Goal: Task Accomplishment & Management: Use online tool/utility

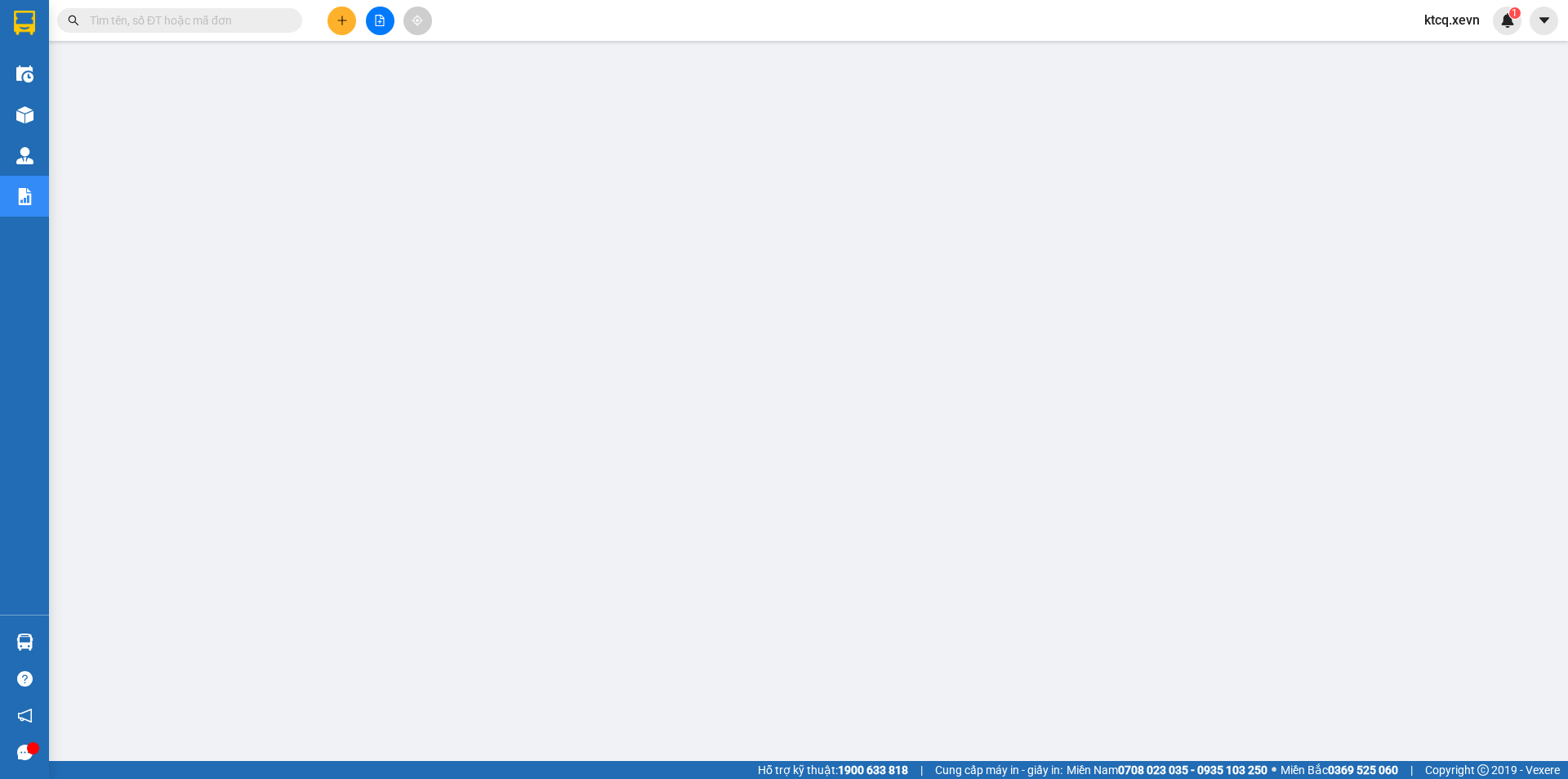
click at [241, 26] on input "text" at bounding box center [186, 21] width 193 height 18
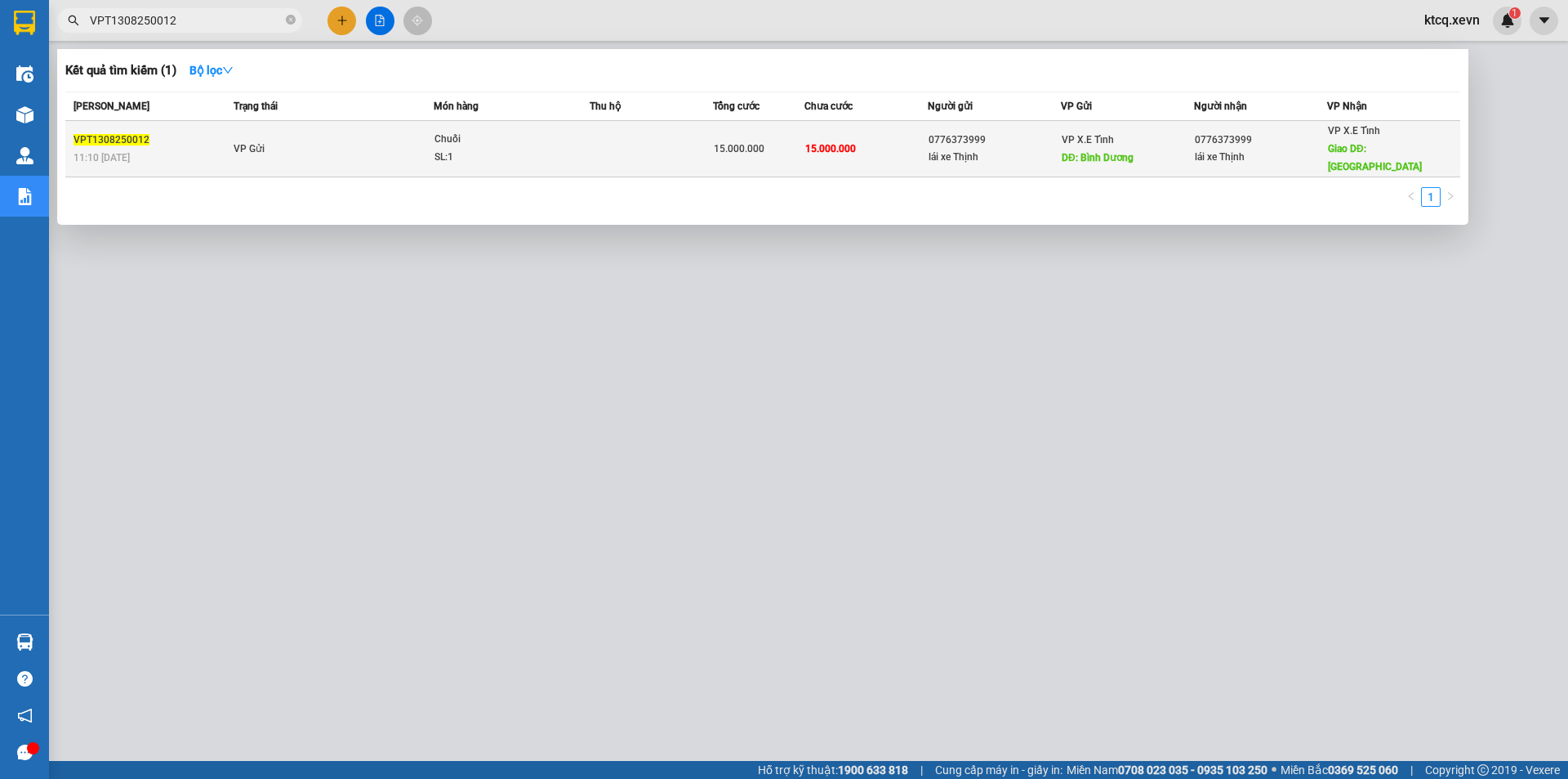
type input "VPT1308250012"
click at [496, 135] on div "Chuối" at bounding box center [496, 139] width 123 height 18
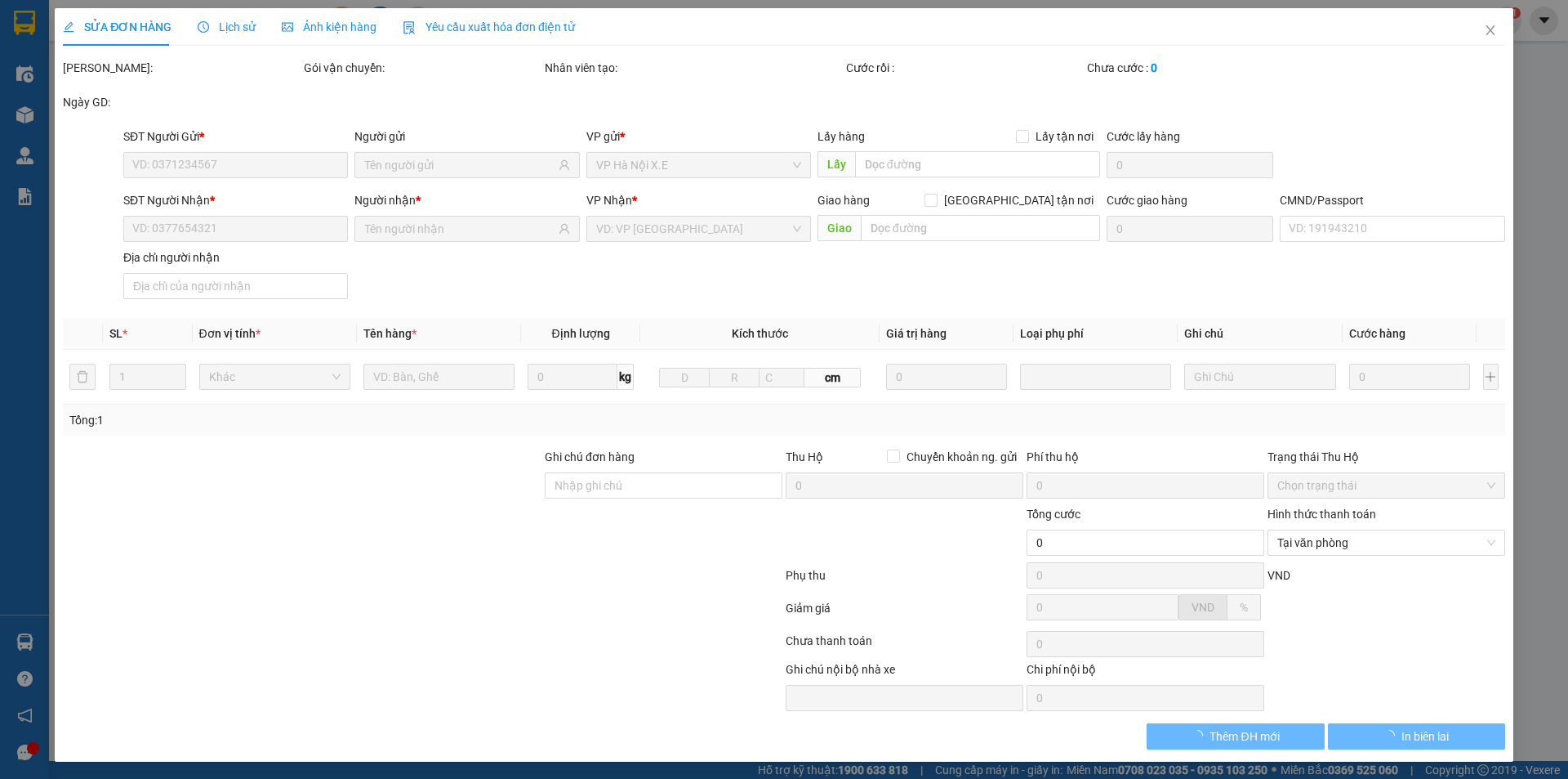
type input "0776373999"
type input "lái xe Thịnh"
type input "Bình Dương"
type input "0776373999"
type input "lái xe Thịnh"
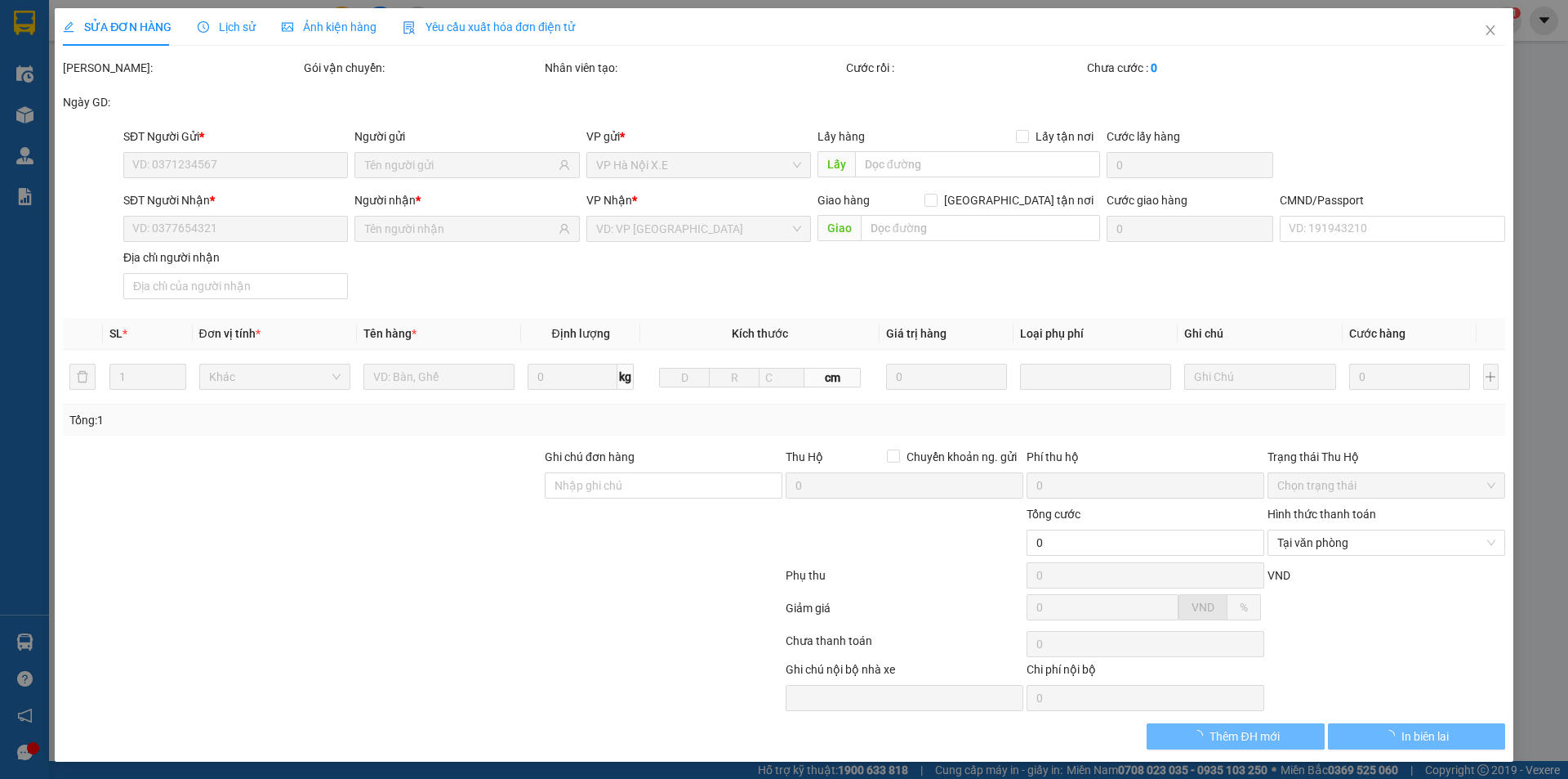
type input "Hà"
type input "15.000.000"
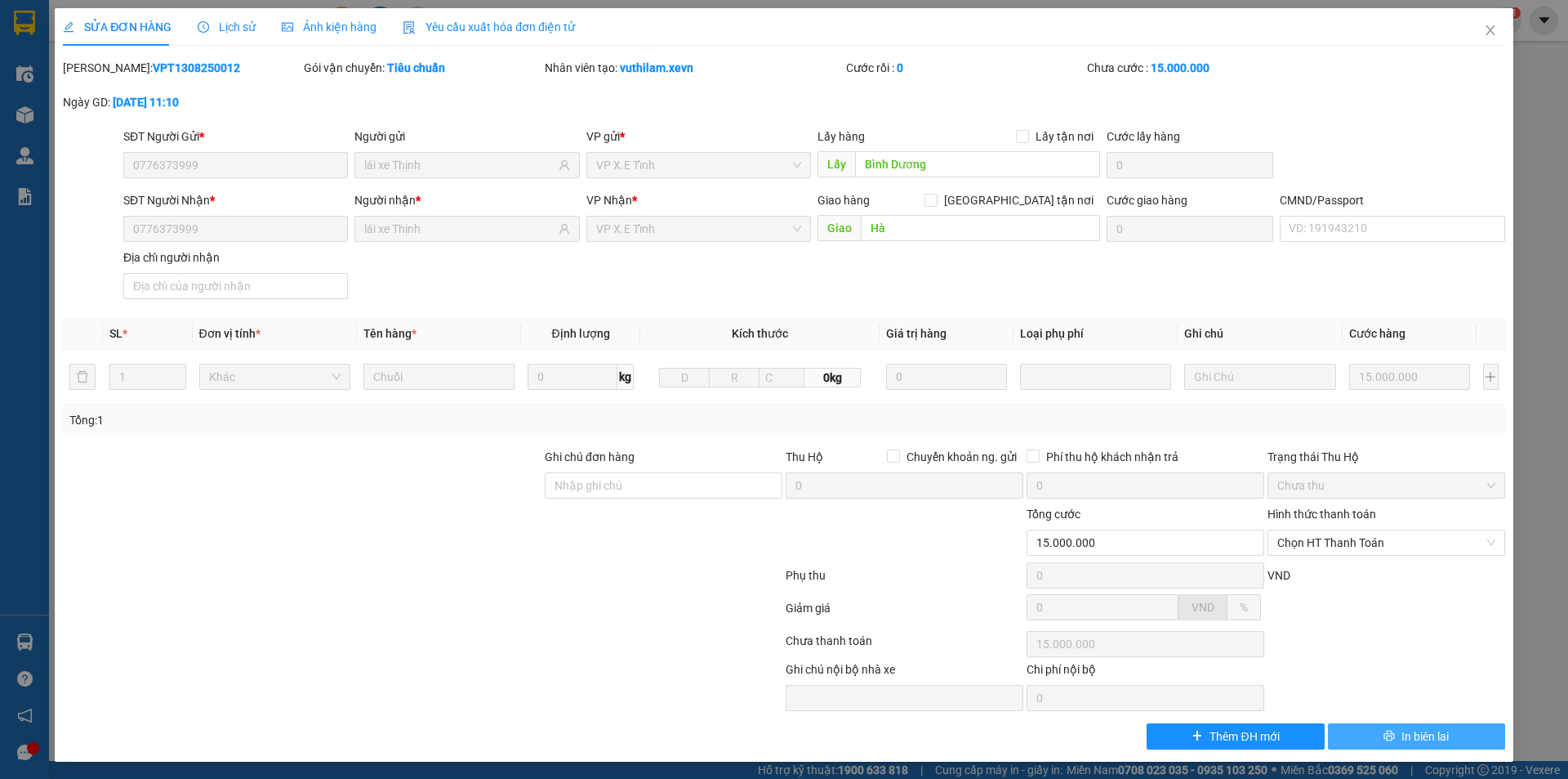
click at [1423, 731] on span "In biên lai" at bounding box center [1425, 736] width 47 height 18
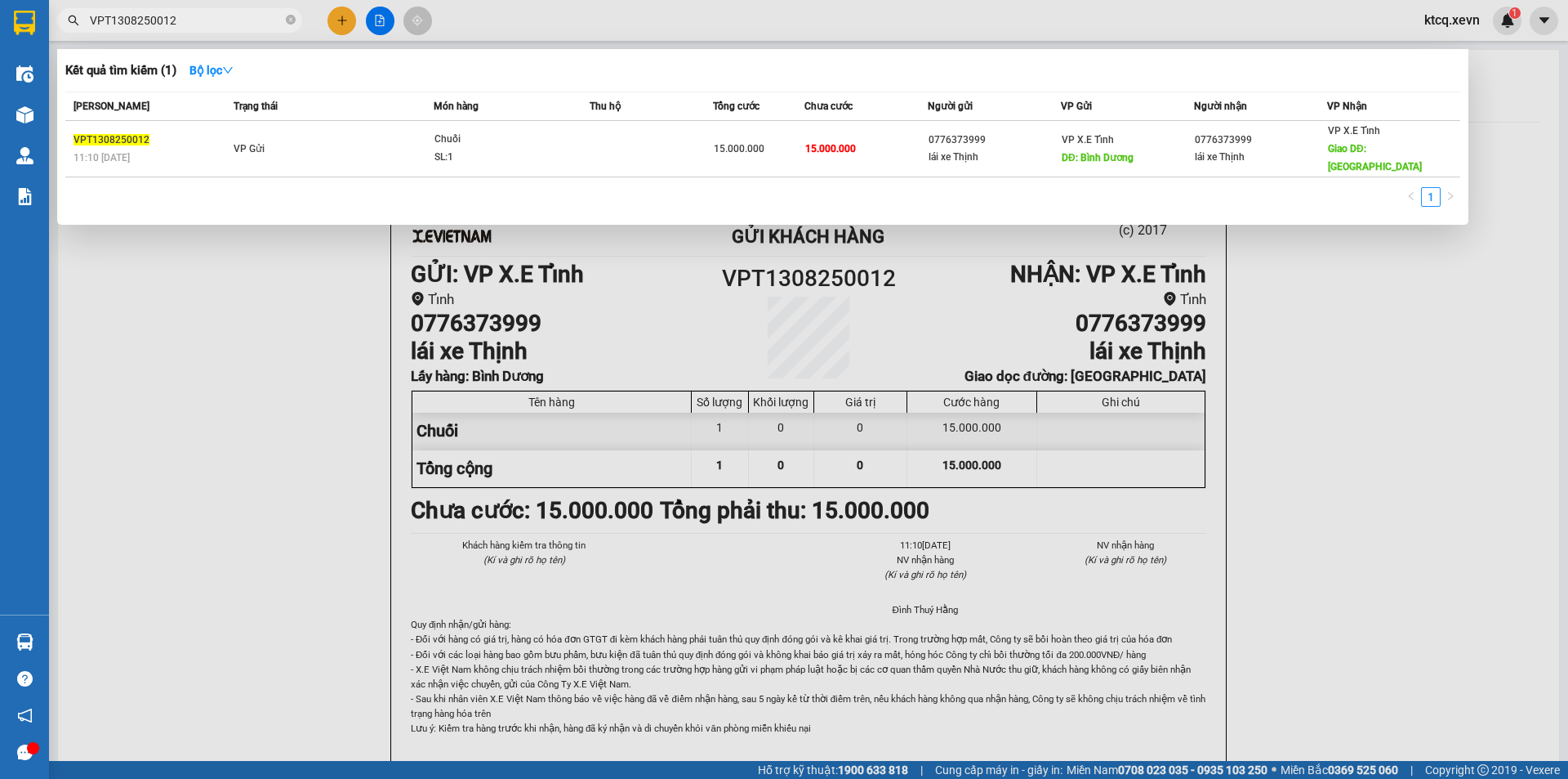
drag, startPoint x: 196, startPoint y: 21, endPoint x: 63, endPoint y: 11, distance: 133.4
click at [63, 11] on span "VPT1308250012" at bounding box center [180, 20] width 245 height 25
paste input "HNXE0508250008"
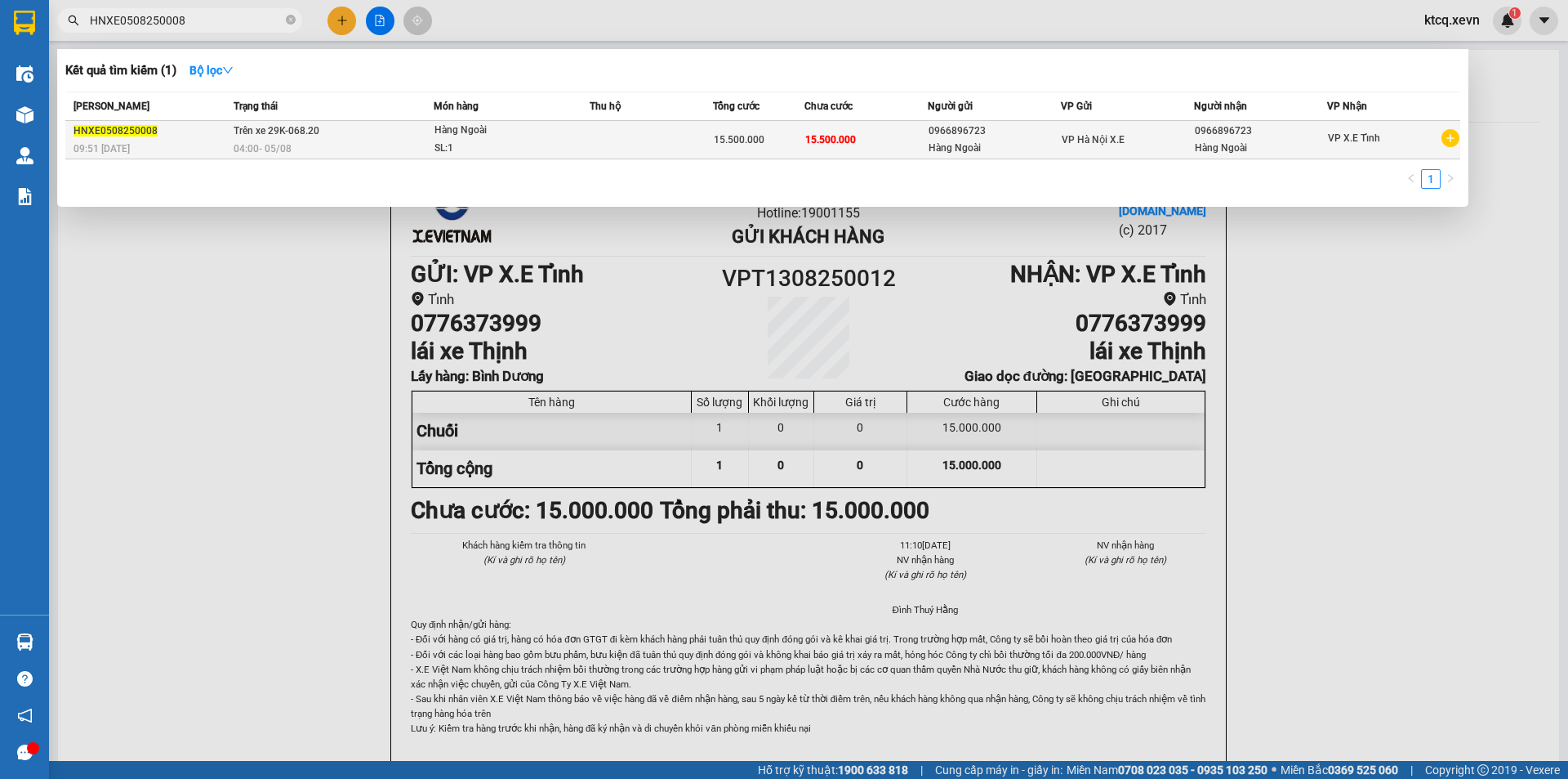
type input "HNXE0508250008"
click at [716, 140] on span "15.500.000" at bounding box center [738, 140] width 50 height 12
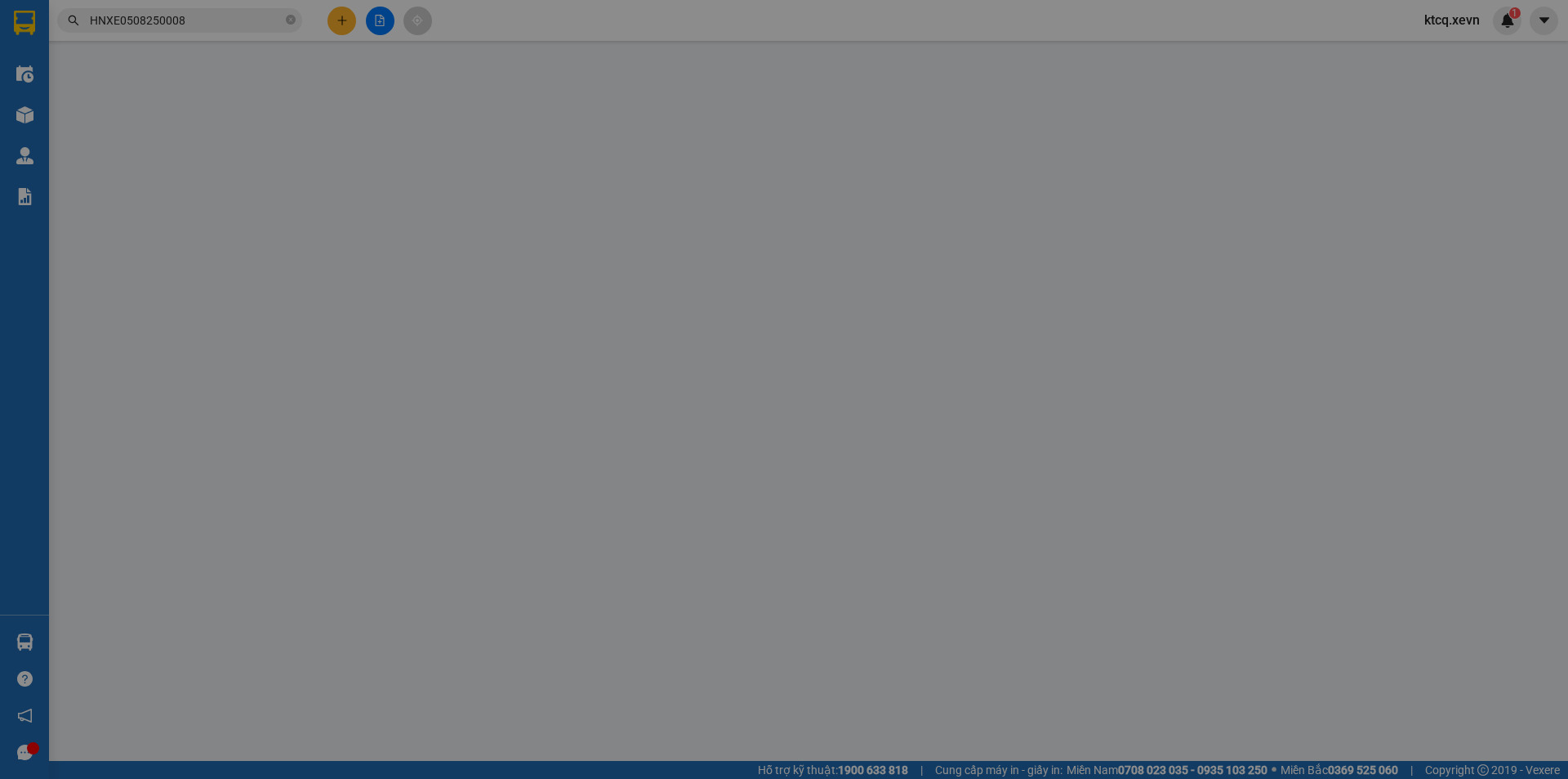
type input "0966896723"
type input "Hàng Ngoài"
type input "0966896723"
type input "Hàng Ngoài"
type input "15.500.000"
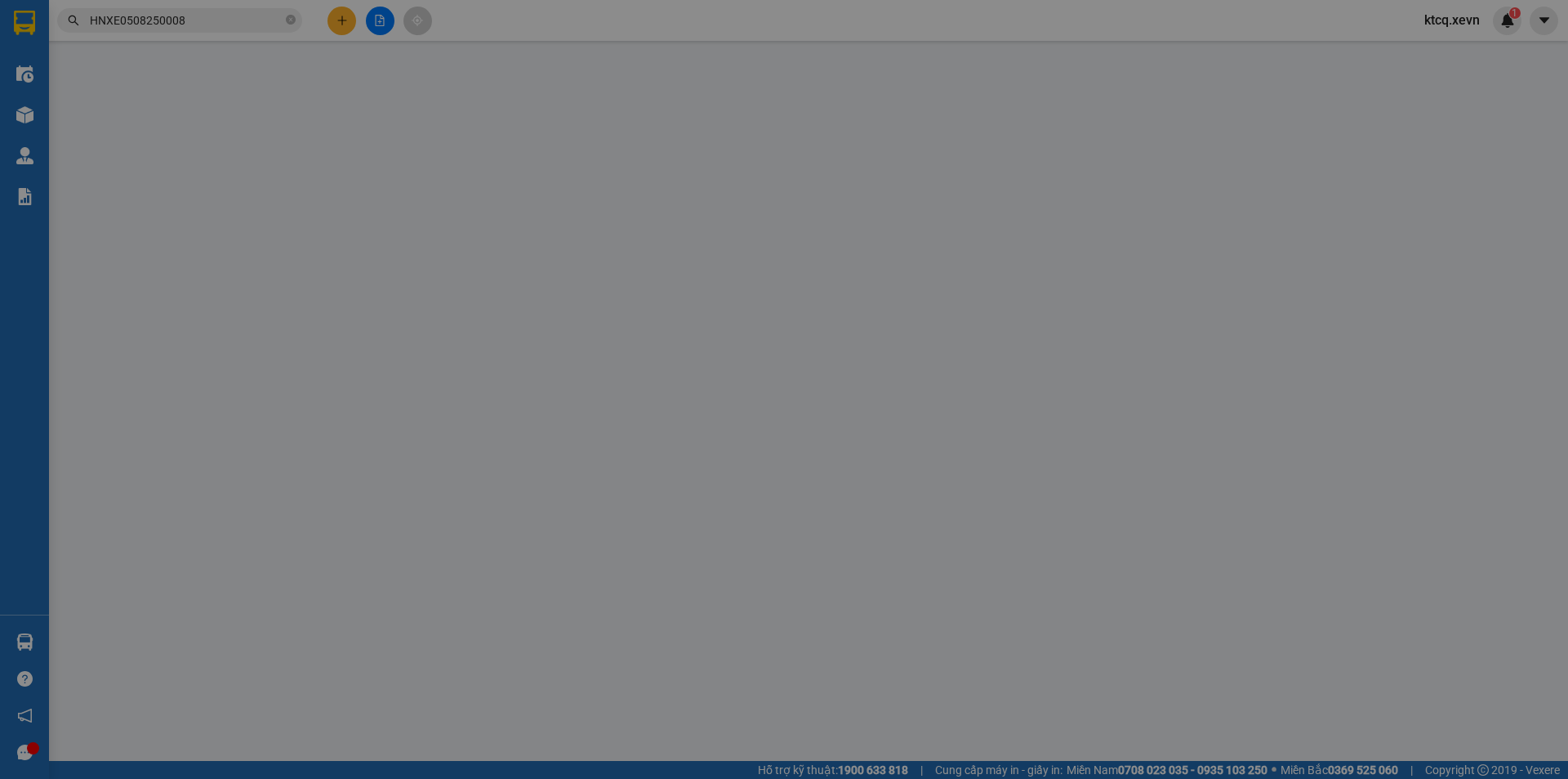
type input "15.500.000"
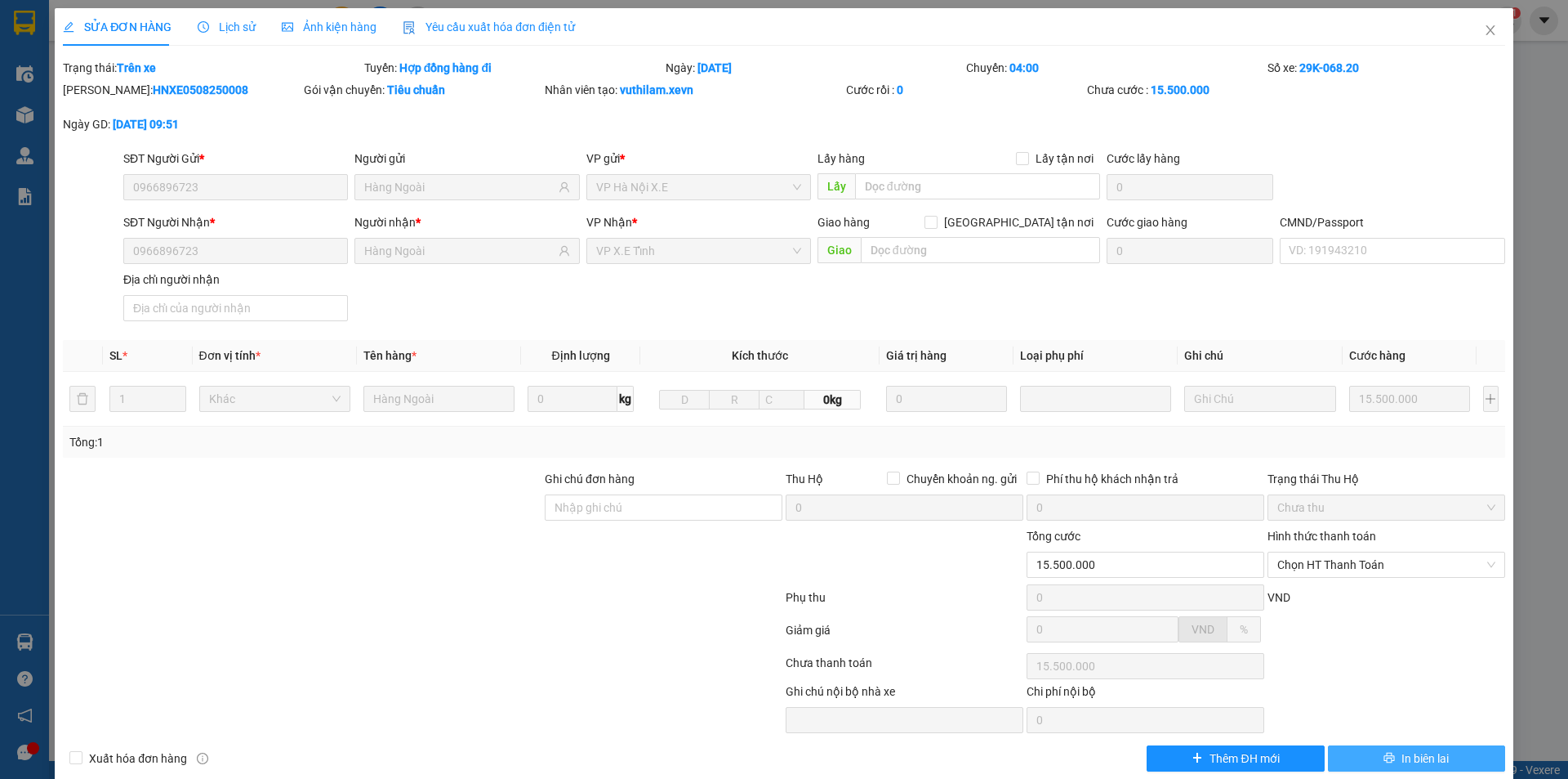
click at [1383, 752] on icon "printer" at bounding box center [1389, 757] width 12 height 12
